Goal: Task Accomplishment & Management: Use online tool/utility

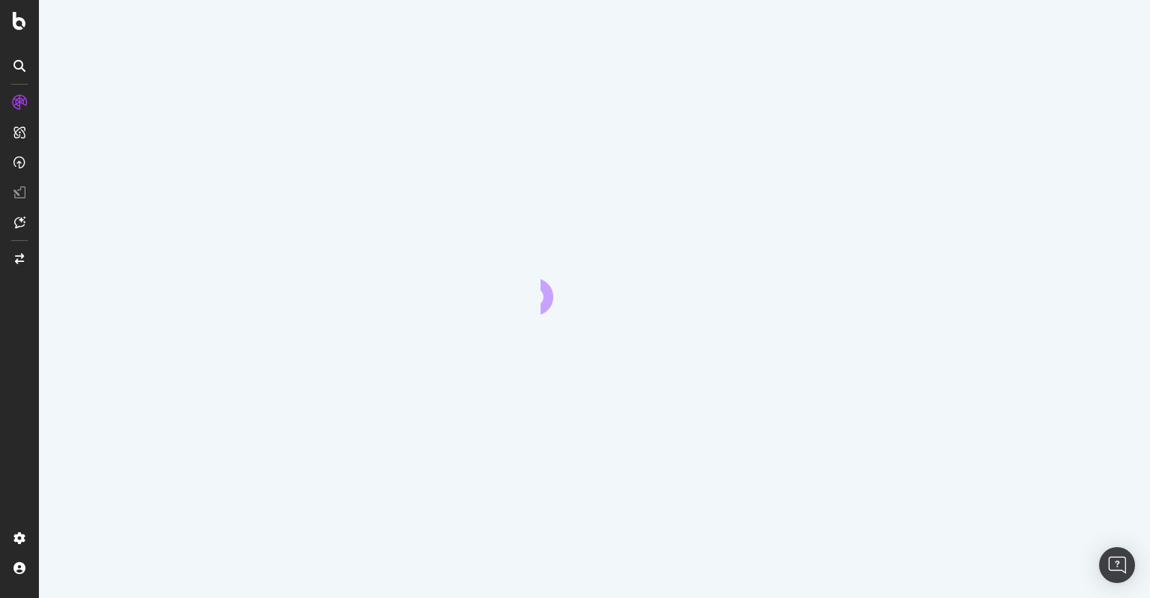
drag, startPoint x: 557, startPoint y: 307, endPoint x: 519, endPoint y: 282, distance: 45.5
click at [519, 282] on div at bounding box center [594, 299] width 1111 height 598
drag, startPoint x: 574, startPoint y: 287, endPoint x: 553, endPoint y: 287, distance: 21.7
click at [553, 287] on icon "animation" at bounding box center [595, 280] width 108 height 54
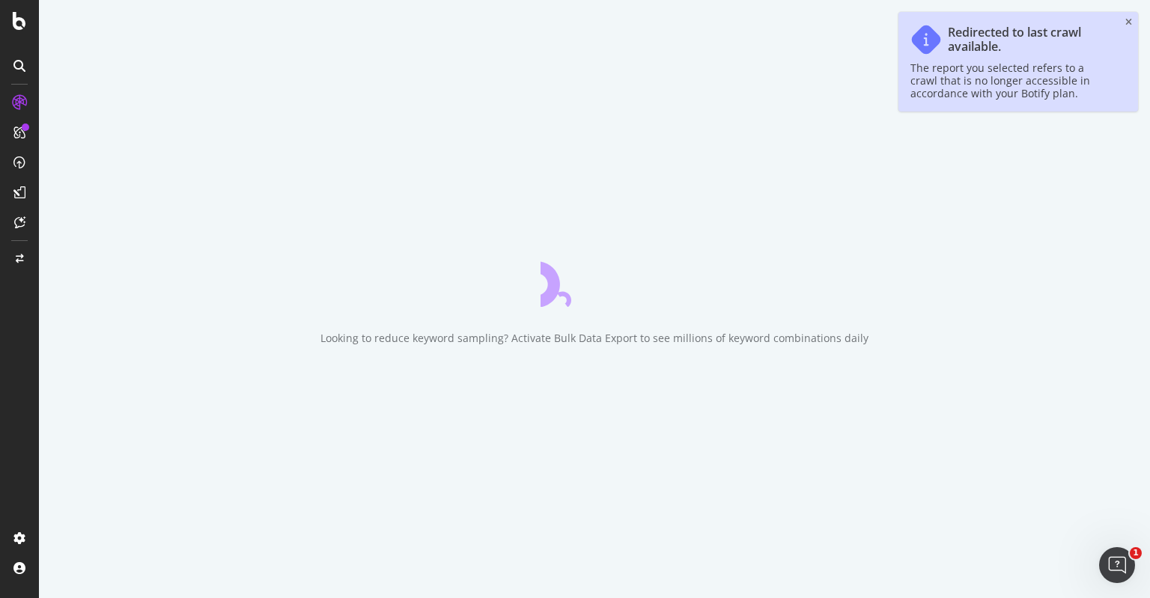
click at [553, 287] on icon "animation" at bounding box center [548, 282] width 30 height 49
click at [1134, 20] on div "Redirected to last crawl available. The report you selected refers to a crawl t…" at bounding box center [1019, 62] width 240 height 100
click at [1132, 20] on div "Redirected to last crawl available. The report you selected refers to a crawl t…" at bounding box center [1019, 62] width 240 height 100
click at [1131, 21] on icon "close toast" at bounding box center [1129, 22] width 7 height 9
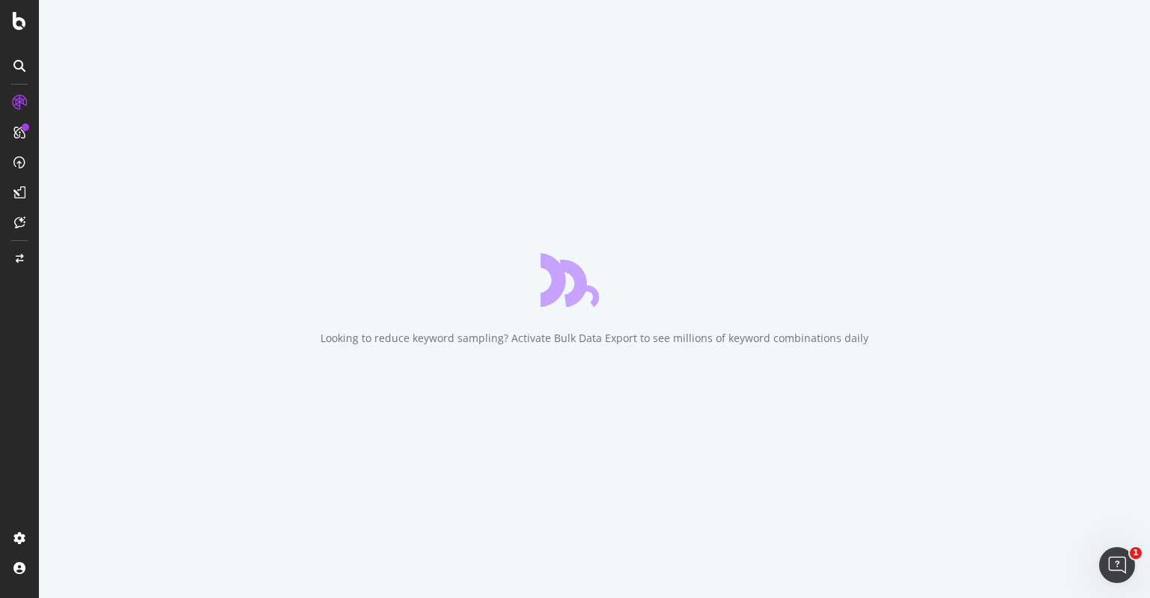
click at [565, 300] on icon "animation" at bounding box center [595, 280] width 108 height 54
click at [614, 289] on icon "animation" at bounding box center [595, 280] width 108 height 54
click at [688, 284] on div "Looking to reduce keyword sampling? Activate Bulk Data Export to see millions o…" at bounding box center [594, 299] width 1111 height 598
click at [651, 284] on div "Looking to reduce keyword sampling? Activate Bulk Data Export to see millions o…" at bounding box center [594, 299] width 1111 height 598
click at [638, 285] on icon "animation" at bounding box center [595, 280] width 108 height 54
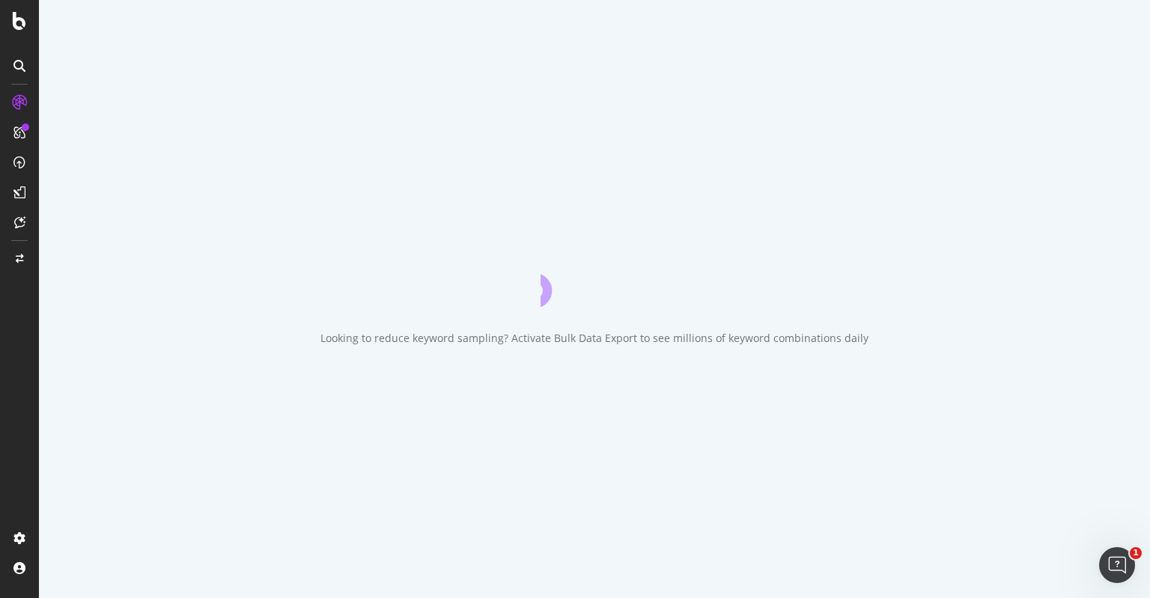
drag, startPoint x: 547, startPoint y: 285, endPoint x: 413, endPoint y: 278, distance: 133.5
click at [542, 285] on icon "animation" at bounding box center [542, 287] width 29 height 40
drag, startPoint x: 246, startPoint y: 217, endPoint x: 206, endPoint y: 212, distance: 40.0
click at [243, 216] on div "Looking to reduce keyword sampling? Activate Bulk Data Export to see millions o…" at bounding box center [594, 299] width 1111 height 598
click at [171, 98] on div "Looking to reduce keyword sampling? Activate Bulk Data Export to see millions o…" at bounding box center [594, 299] width 1111 height 598
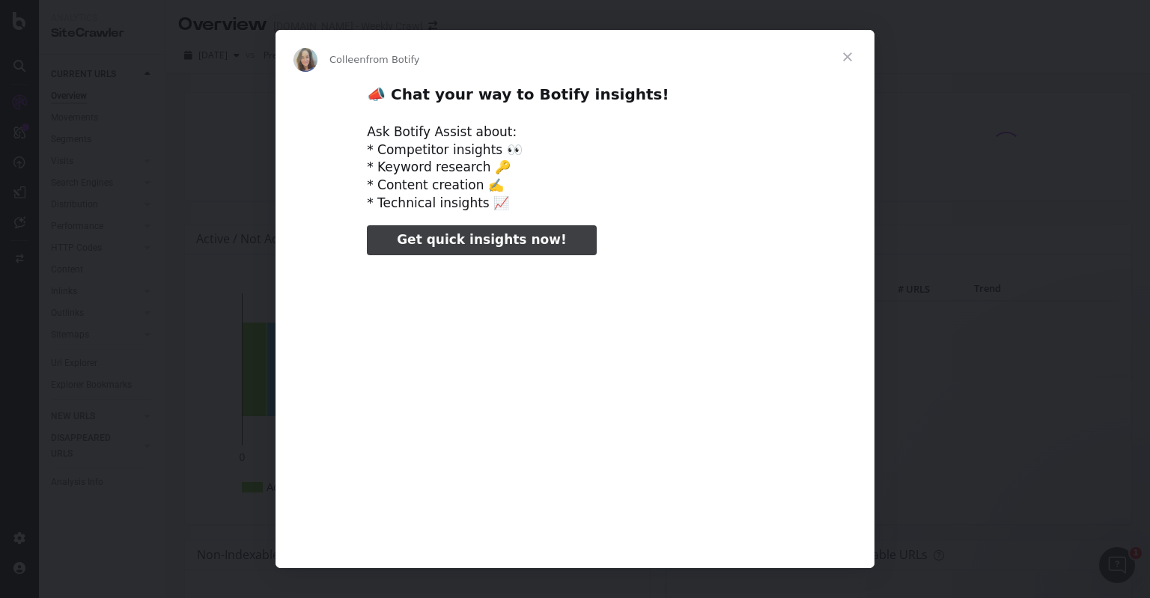
click at [850, 51] on span "Close" at bounding box center [848, 57] width 54 height 54
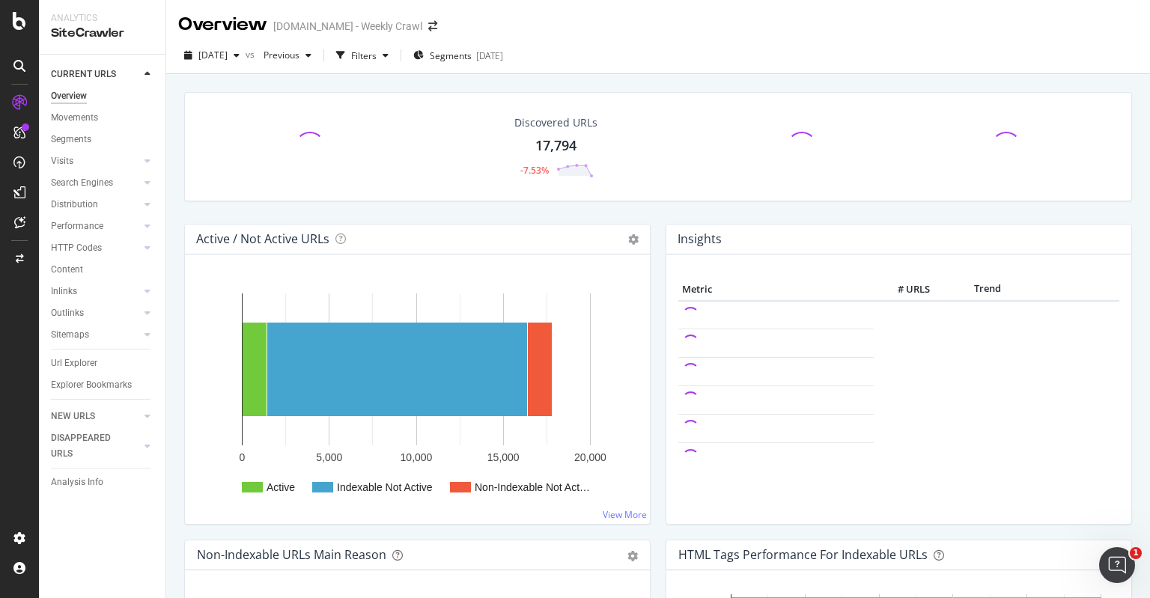
click at [624, 49] on div "[DATE] vs Previous Filters Segments [DATE]" at bounding box center [658, 58] width 984 height 30
click at [620, 29] on div "Overview [DOMAIN_NAME] - Weekly Crawl" at bounding box center [658, 18] width 984 height 37
click at [613, 26] on div "Overview [DOMAIN_NAME] - Weekly Crawl" at bounding box center [658, 18] width 984 height 37
click at [613, 50] on div "[DATE] vs Previous Filters Segments [DATE]" at bounding box center [658, 58] width 984 height 30
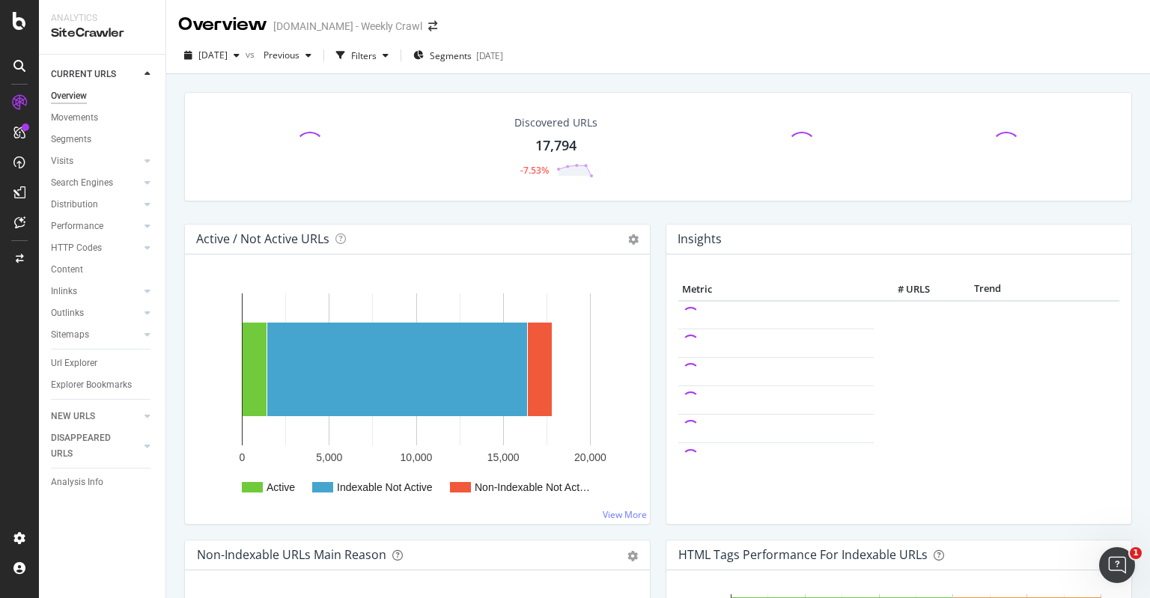
click at [624, 104] on div "Discovered URLs 17,794 -7.53%" at bounding box center [658, 146] width 948 height 109
click at [622, 77] on div "Discovered URLs 17,794 -7.53% Active / Not Active URLs Chart (by Value) Chart (…" at bounding box center [658, 373] width 984 height 598
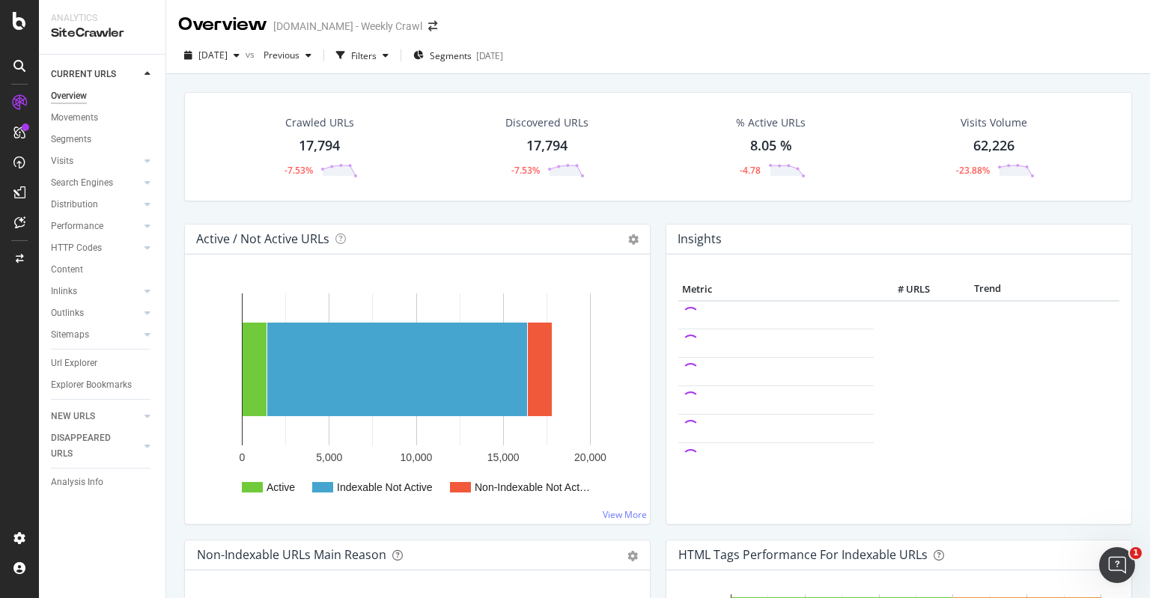
click at [615, 41] on div "[DATE] vs Previous Filters Segments [DATE]" at bounding box center [658, 55] width 984 height 37
click at [613, 20] on div "Overview [DOMAIN_NAME] - Weekly Crawl" at bounding box center [658, 18] width 984 height 37
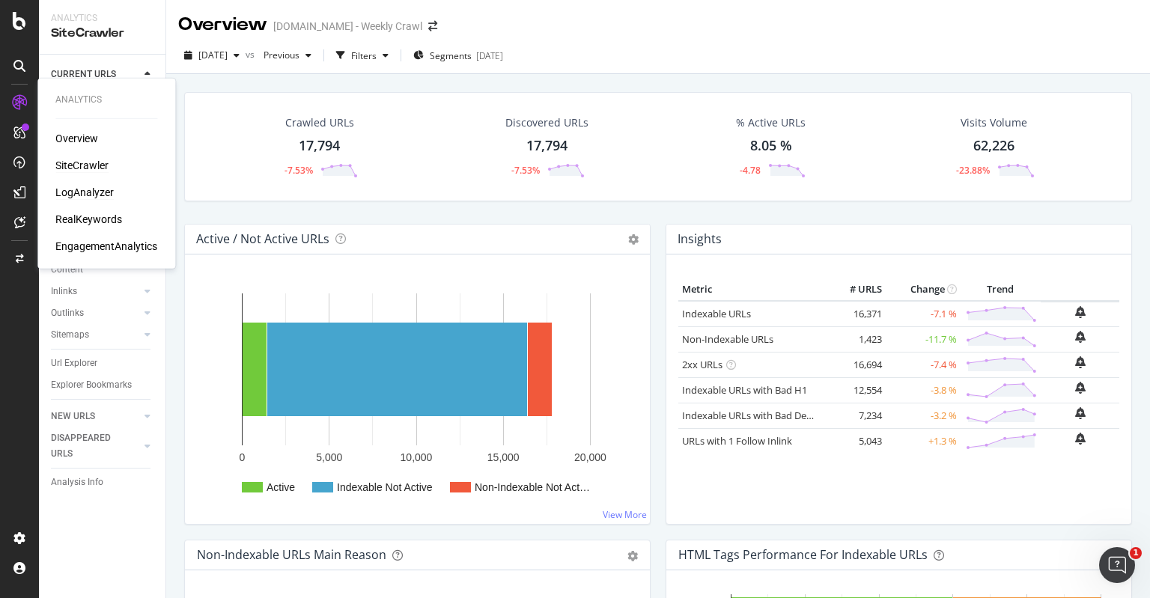
click at [109, 188] on div "LogAnalyzer" at bounding box center [84, 192] width 58 height 15
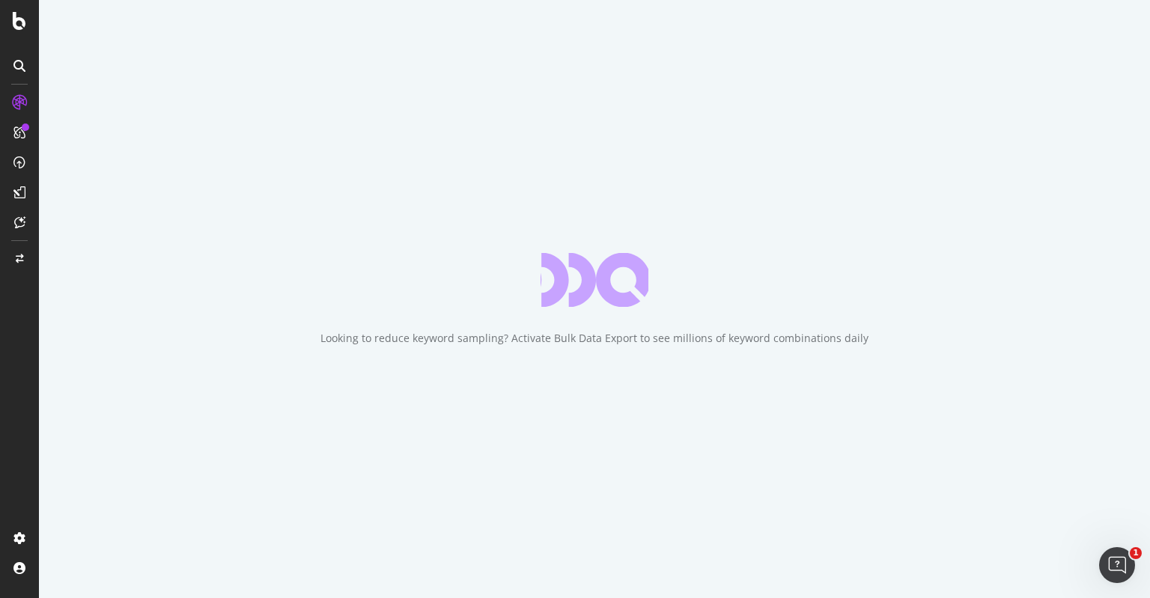
drag, startPoint x: 564, startPoint y: 284, endPoint x: 517, endPoint y: 182, distance: 111.9
click at [517, 182] on div "Looking to reduce keyword sampling? Activate Bulk Data Export to see millions o…" at bounding box center [594, 299] width 1111 height 598
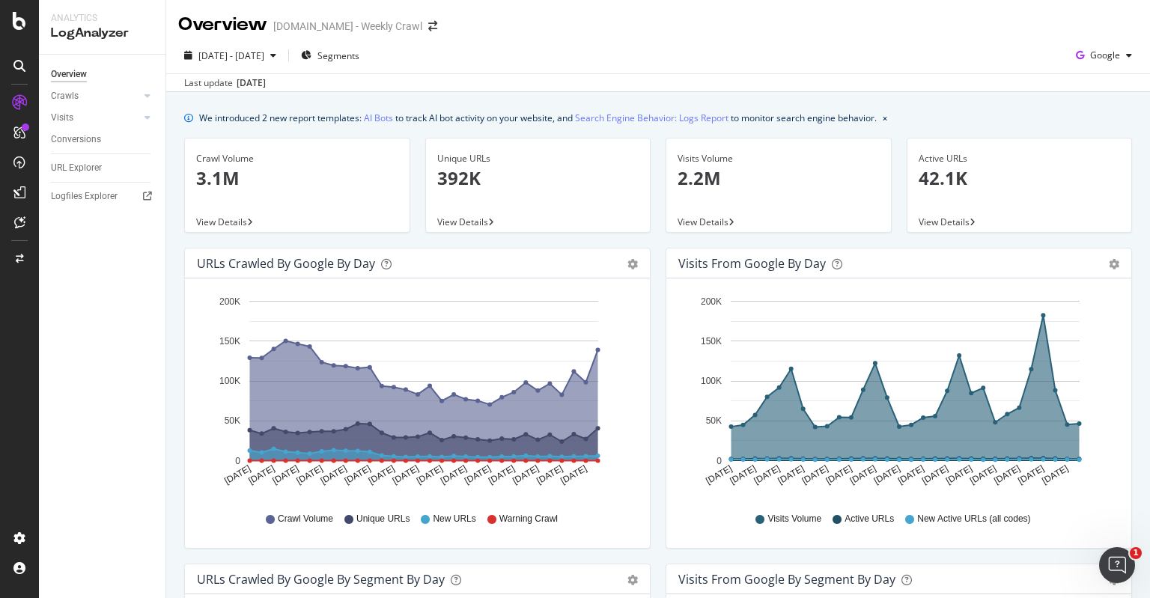
click at [601, 56] on div "[DATE] - [DATE] Segments Google" at bounding box center [658, 58] width 984 height 30
click at [611, 54] on div "[DATE] - [DATE] Segments Google" at bounding box center [658, 58] width 984 height 30
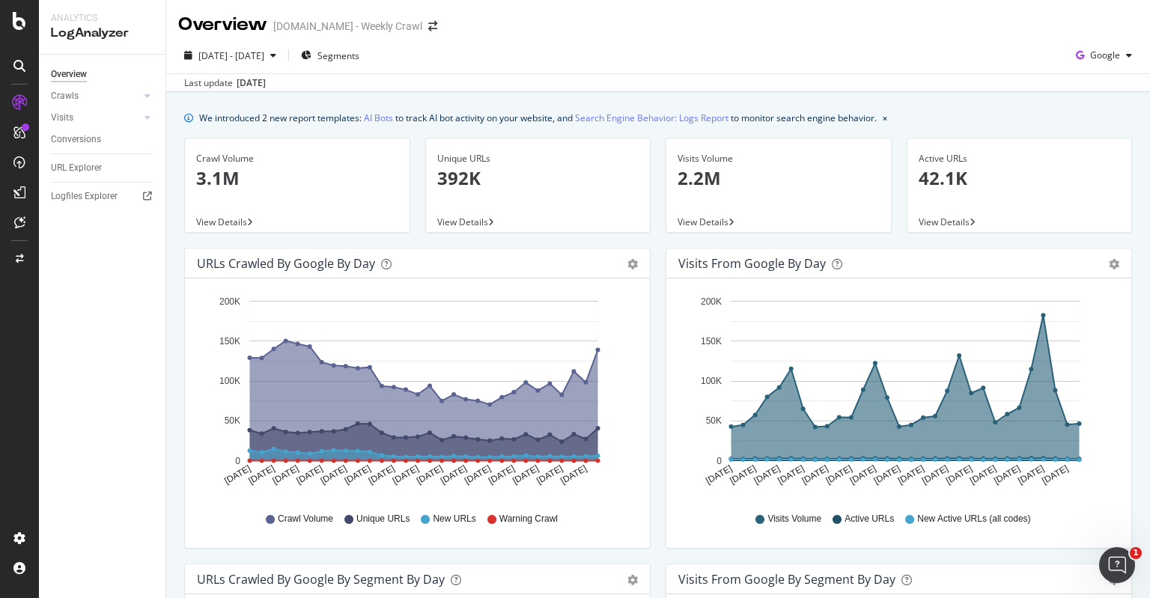
click at [95, 341] on div "Overview Crawls Daily Distribution Segments Distribution HTTP Codes Resources V…" at bounding box center [102, 327] width 127 height 544
click at [102, 276] on div "PageWorkers" at bounding box center [86, 279] width 62 height 15
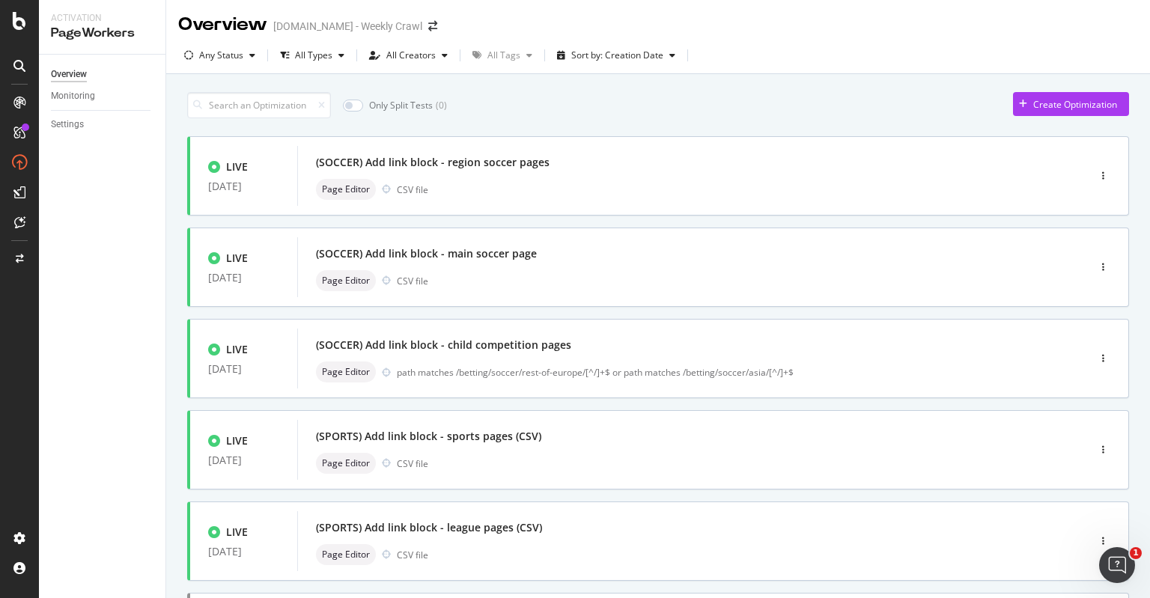
click at [580, 120] on div "Only Split Tests ( 0 ) Create Optimization LIVE [DATE] (SOCCER) Add link block …" at bounding box center [658, 583] width 942 height 997
drag, startPoint x: 580, startPoint y: 120, endPoint x: 576, endPoint y: 113, distance: 8.1
click at [576, 113] on div "Only Split Tests ( 0 ) Create Optimization" at bounding box center [658, 105] width 942 height 26
click at [167, 202] on div "Only Split Tests ( 0 ) Create Optimization LIVE [DATE] (SOCCER) Add link block …" at bounding box center [658, 604] width 984 height 1060
click at [142, 202] on div "Overview Monitoring Settings" at bounding box center [102, 327] width 127 height 544
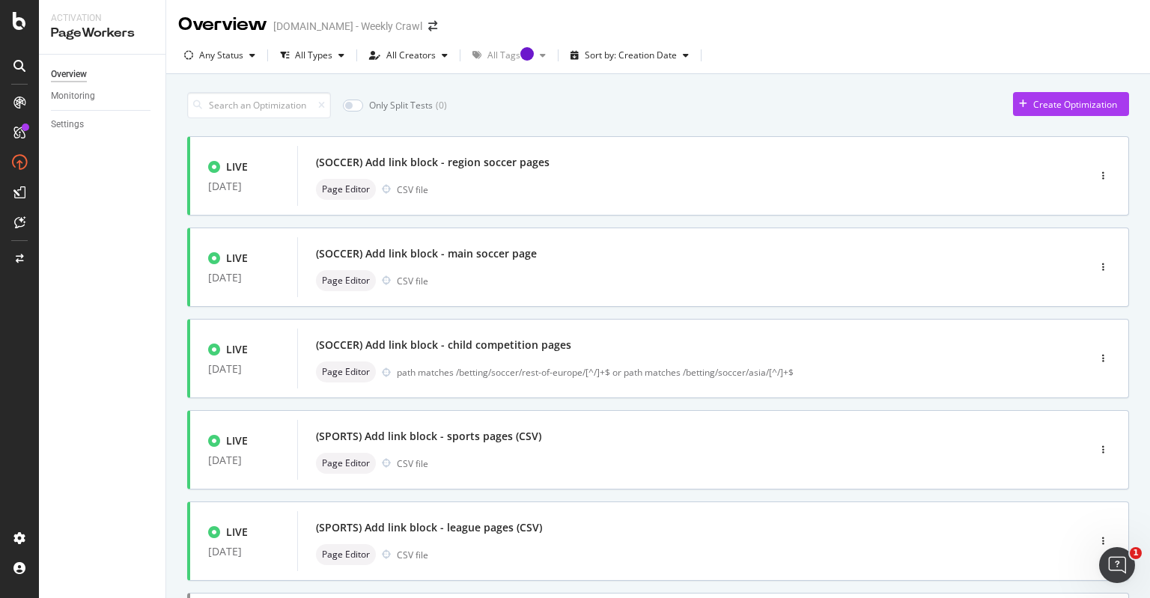
click at [171, 205] on div "Only Split Tests ( 0 ) Create Optimization LIVE [DATE] (SOCCER) Add link block …" at bounding box center [658, 604] width 984 height 1060
click at [153, 206] on div "Overview Monitoring Settings" at bounding box center [102, 327] width 127 height 544
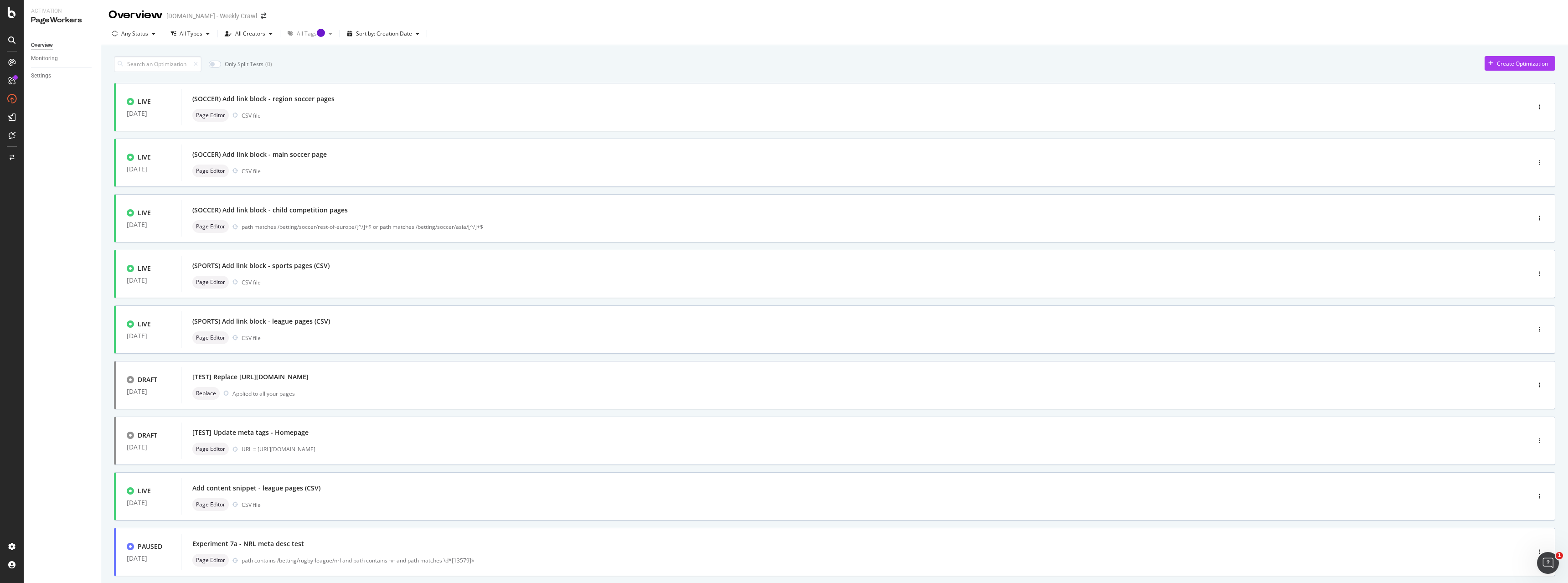
click at [108, 228] on div "Only Split Tests ( 0 ) Create Optimization LIVE [DATE] (SOCCER) Add link block …" at bounding box center [835, 368] width 1467 height 645
click at [86, 222] on div "Overview Monitoring Settings" at bounding box center [62, 308] width 77 height 550
click at [105, 215] on div "Only Split Tests ( 0 ) Create Optimization LIVE [DATE] (SOCCER) Add link block …" at bounding box center [835, 368] width 1467 height 645
click at [62, 234] on div "Overview Monitoring Settings" at bounding box center [62, 308] width 77 height 550
click at [66, 231] on div "Overview Monitoring Settings" at bounding box center [62, 308] width 77 height 550
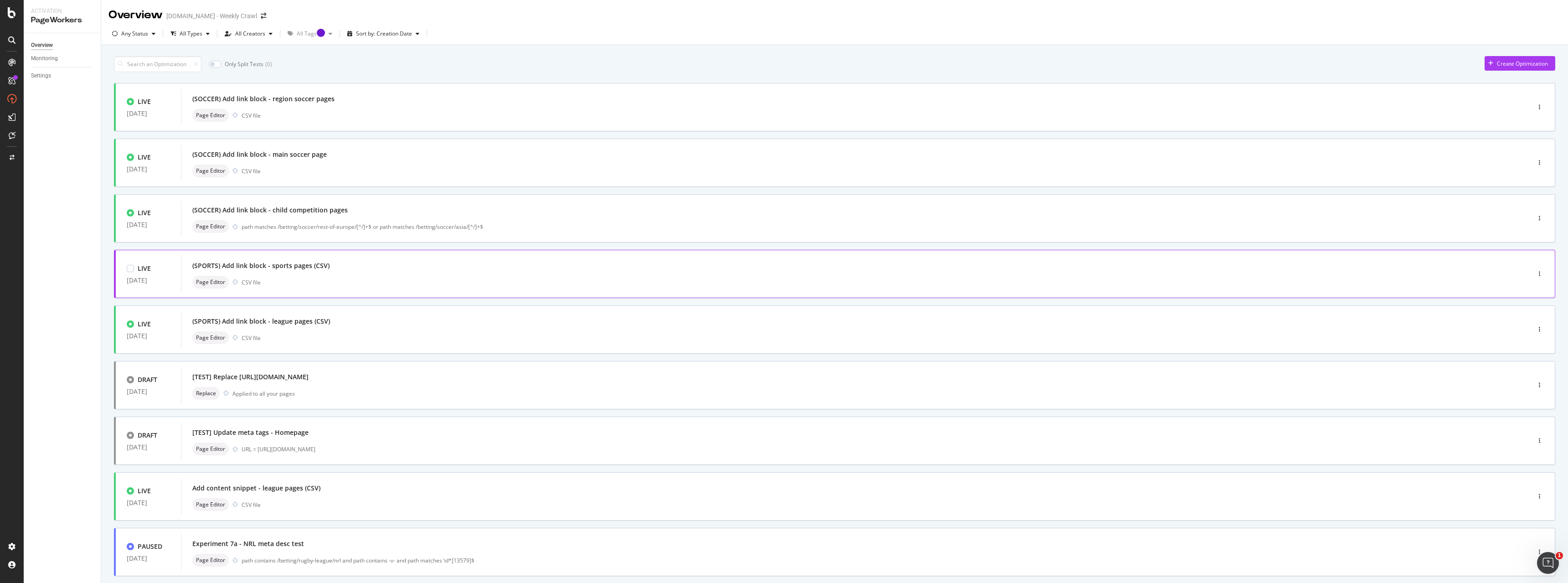
click at [317, 285] on div "Page Editor CSV file" at bounding box center [842, 282] width 1299 height 13
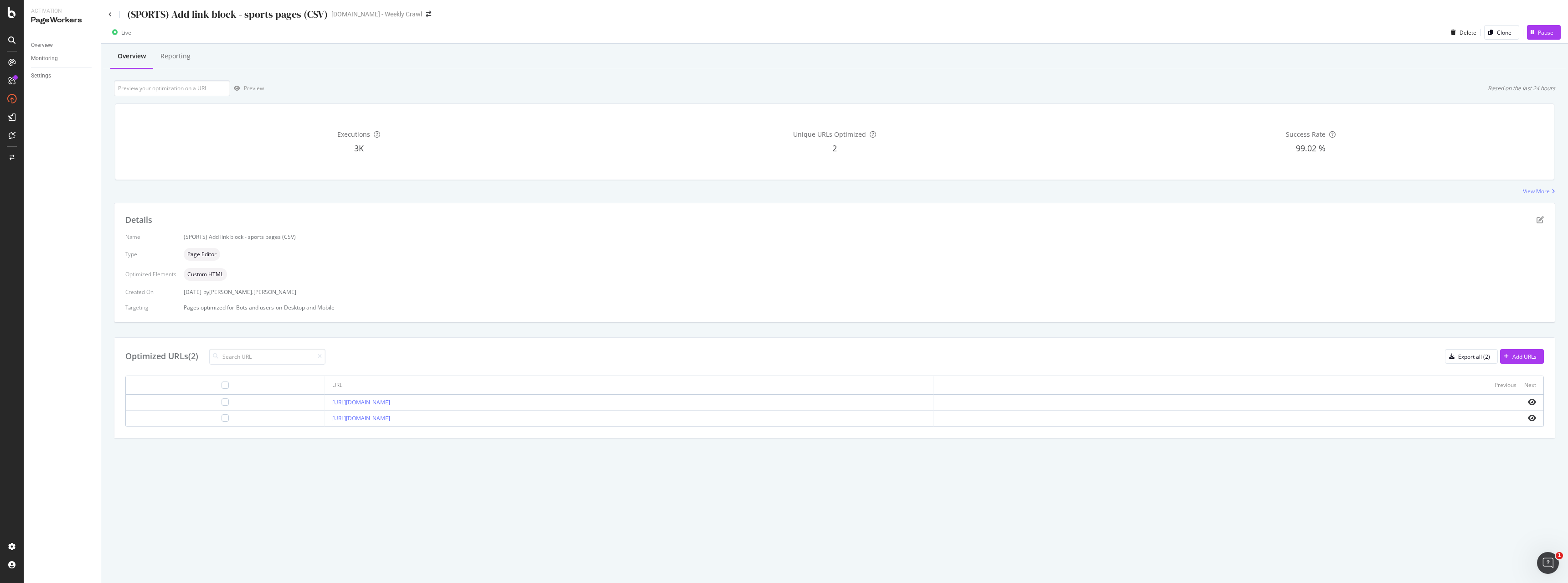
click at [382, 364] on td "[URL][DOMAIN_NAME]" at bounding box center [629, 402] width 609 height 16
click at [380, 364] on link "[URL][DOMAIN_NAME]" at bounding box center [361, 402] width 58 height 8
click at [369, 364] on link "[URL][DOMAIN_NAME]" at bounding box center [361, 418] width 58 height 8
click at [110, 16] on icon at bounding box center [110, 14] width 4 height 5
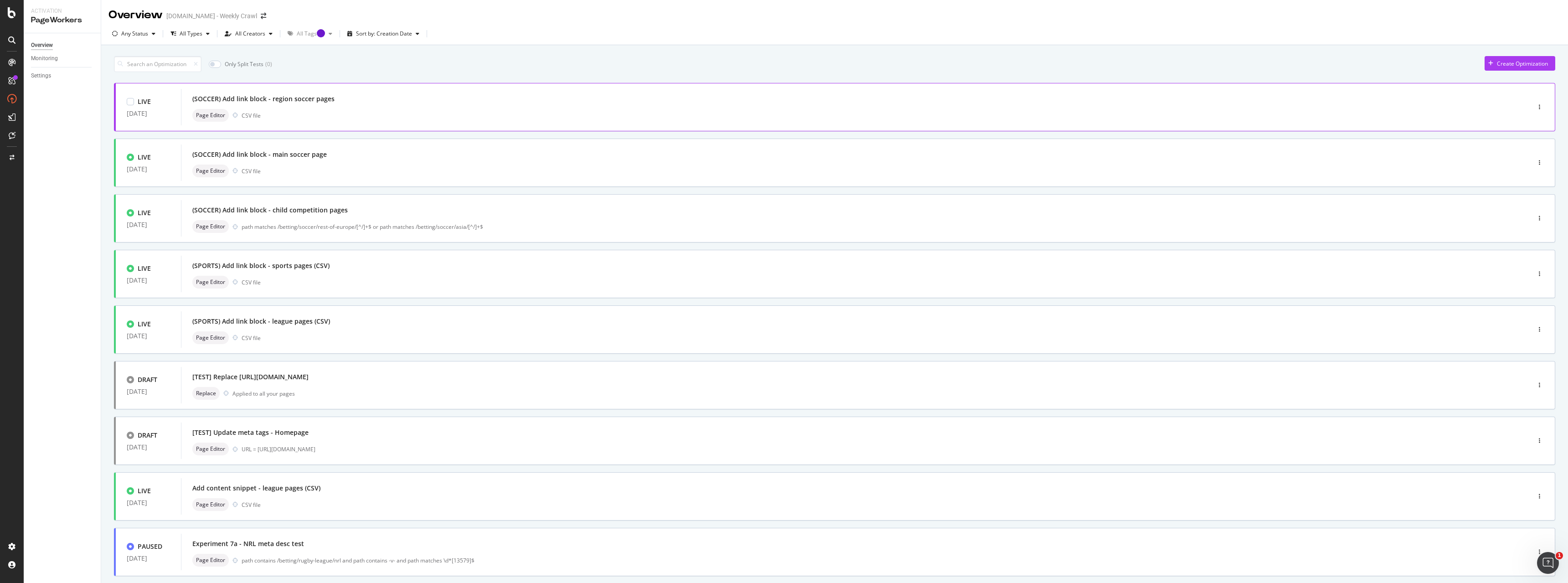
click at [310, 106] on div "(SOCCER) Add link block - region soccer pages Page Editor CSV file" at bounding box center [842, 107] width 1299 height 29
